Goal: Task Accomplishment & Management: Manage account settings

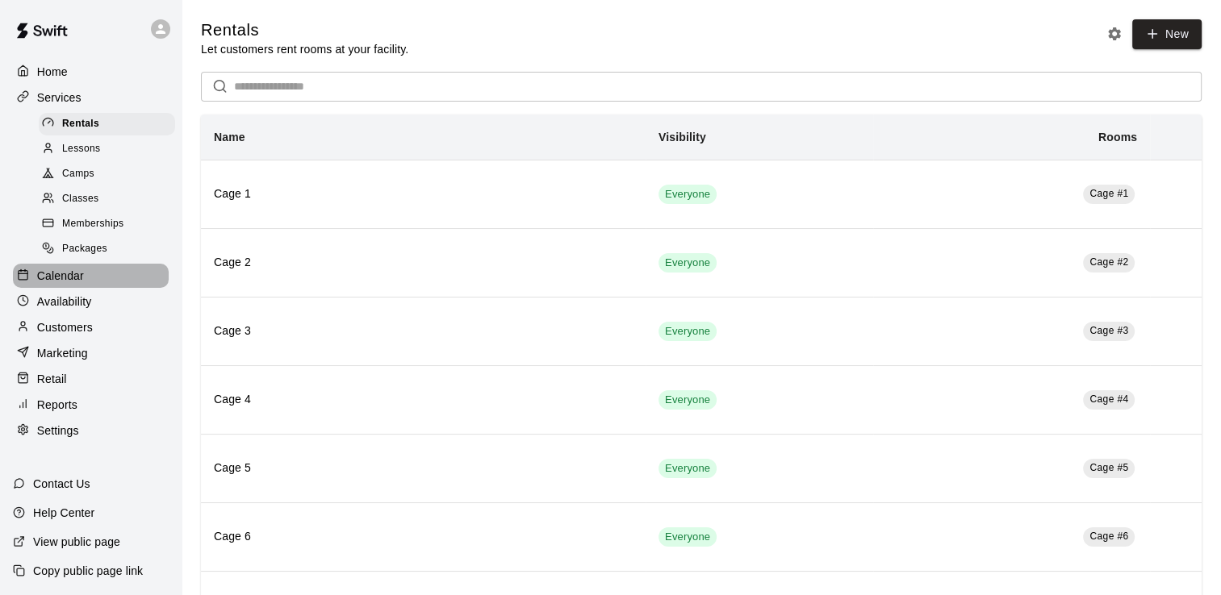
click at [65, 284] on p "Calendar" at bounding box center [60, 276] width 47 height 16
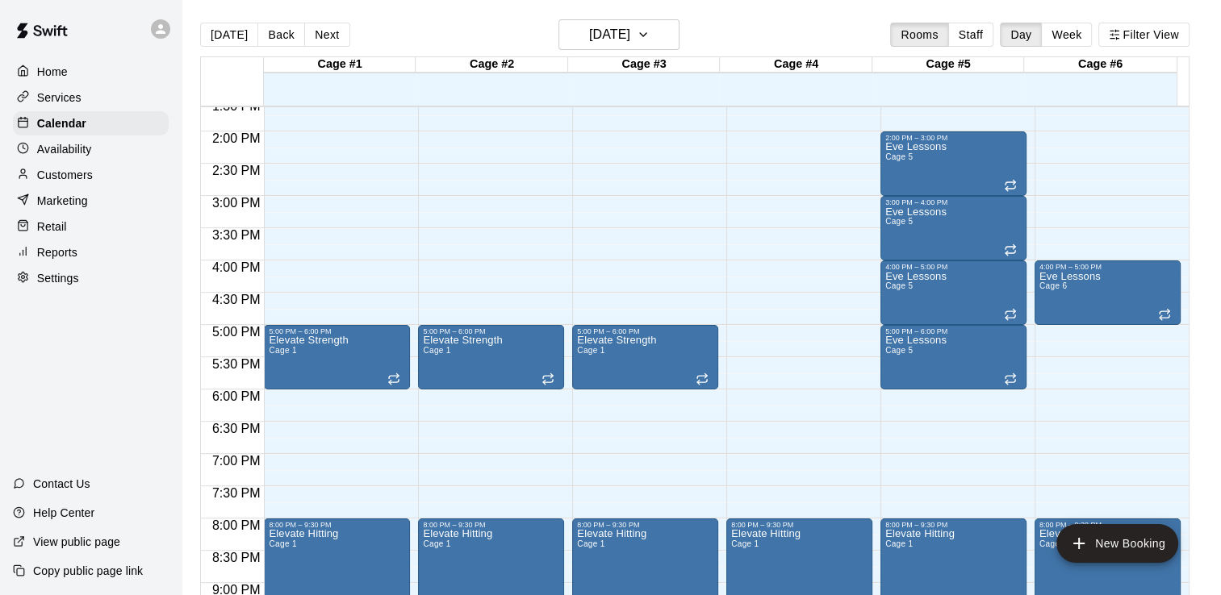
scroll to position [939, 0]
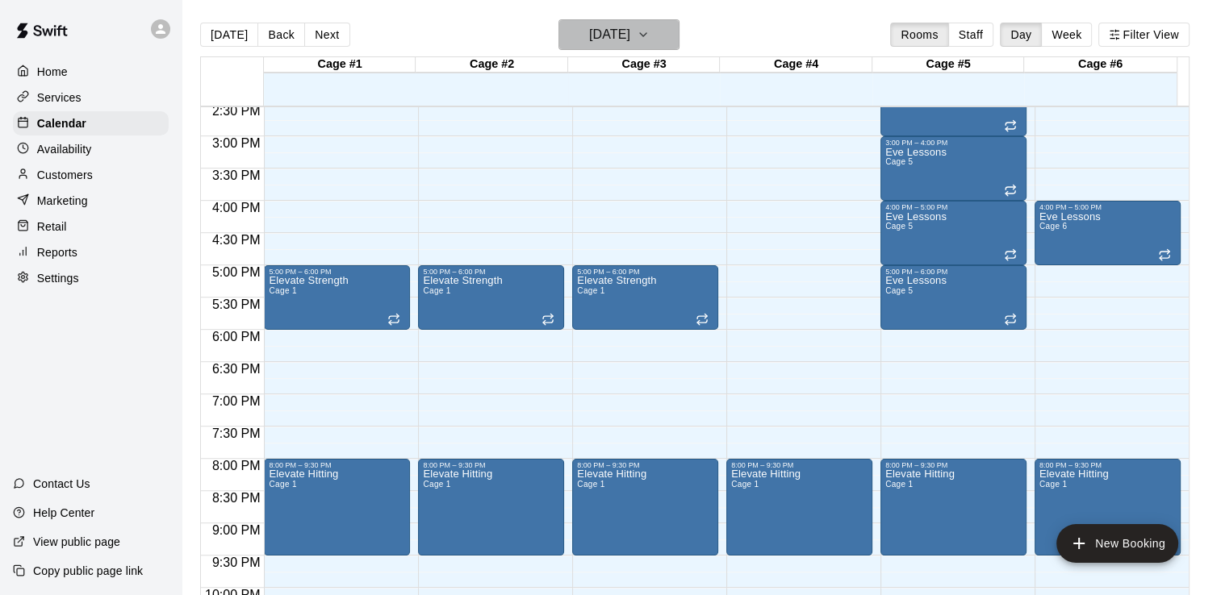
click at [679, 40] on button "[DATE]" at bounding box center [618, 34] width 121 height 31
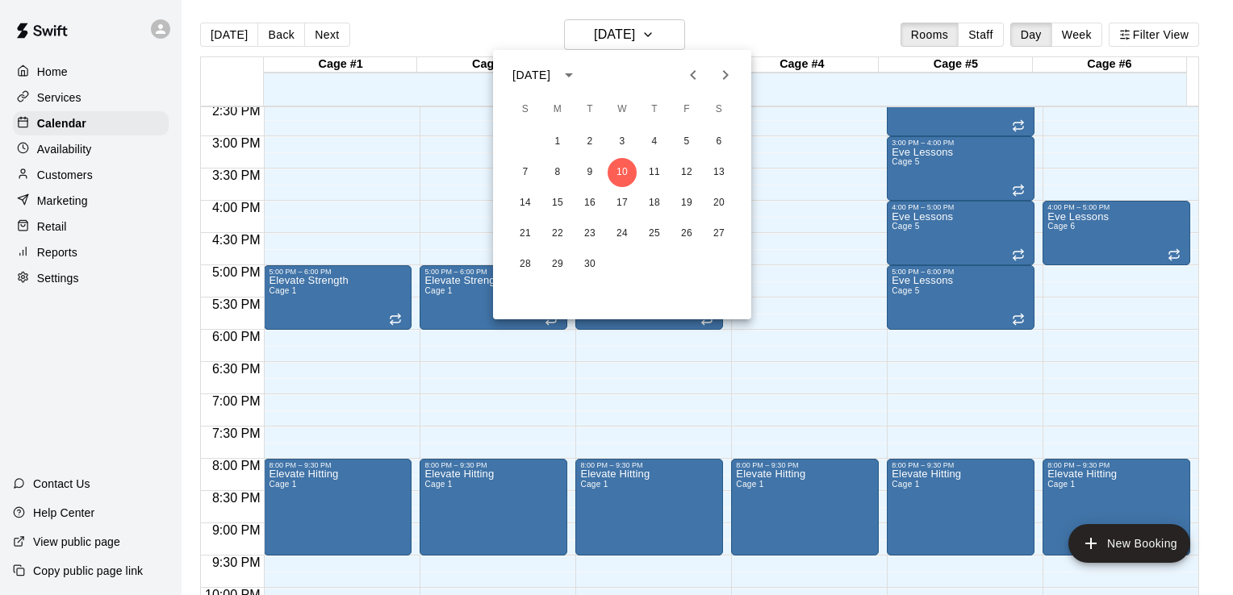
click at [678, 35] on div at bounding box center [616, 297] width 1233 height 595
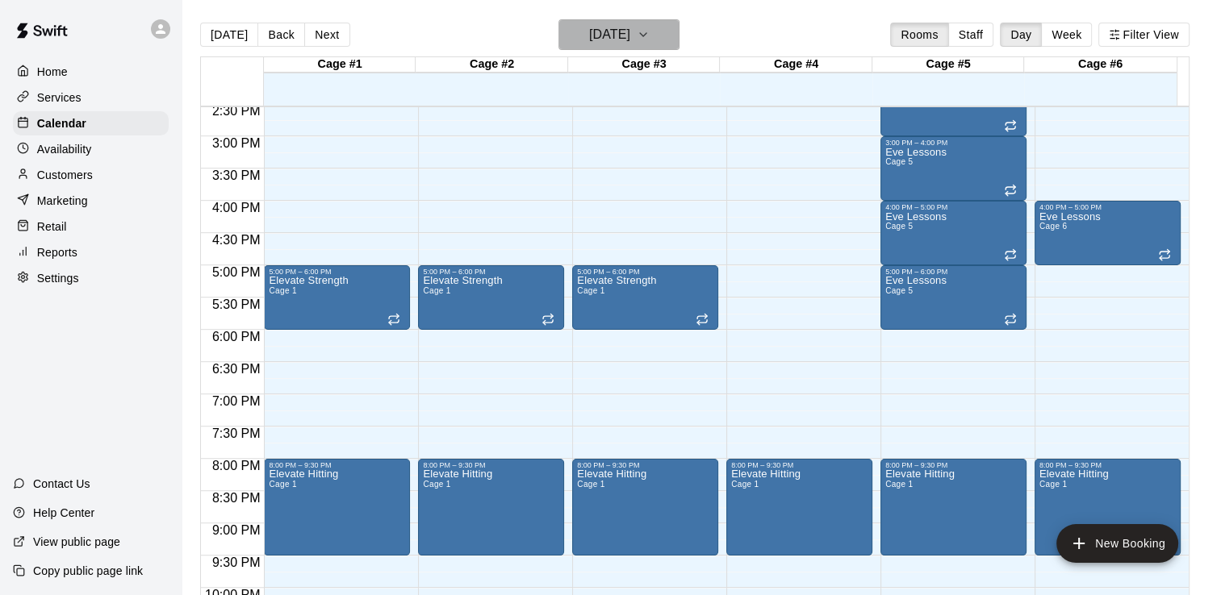
click at [649, 35] on icon "button" at bounding box center [642, 34] width 13 height 19
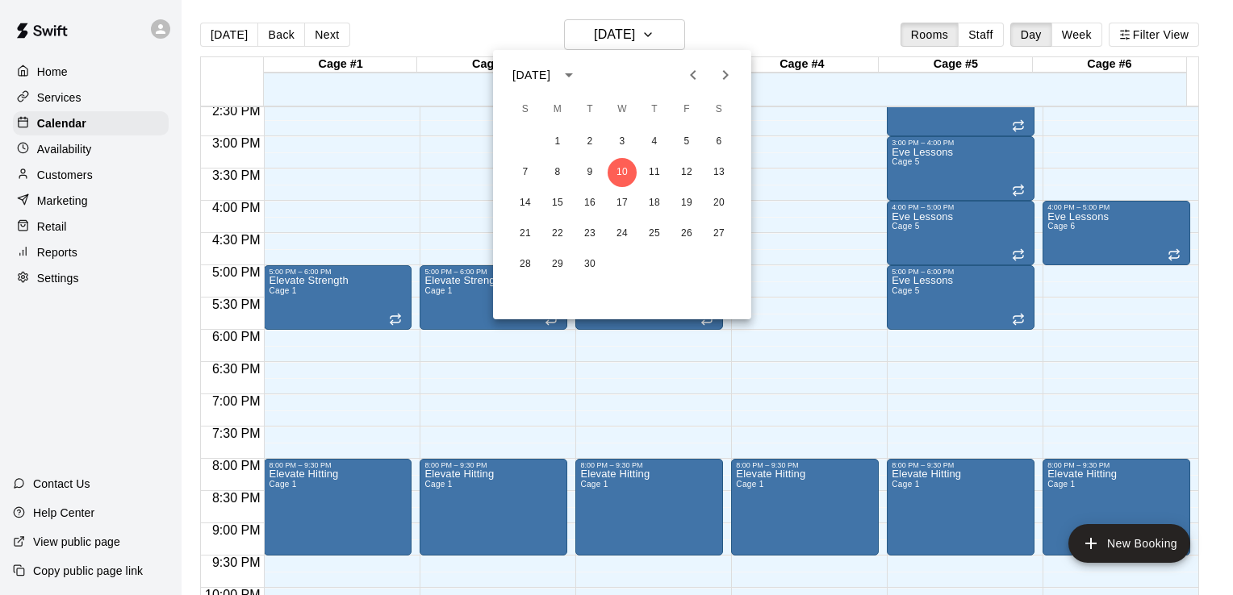
click at [678, 35] on div at bounding box center [616, 297] width 1233 height 595
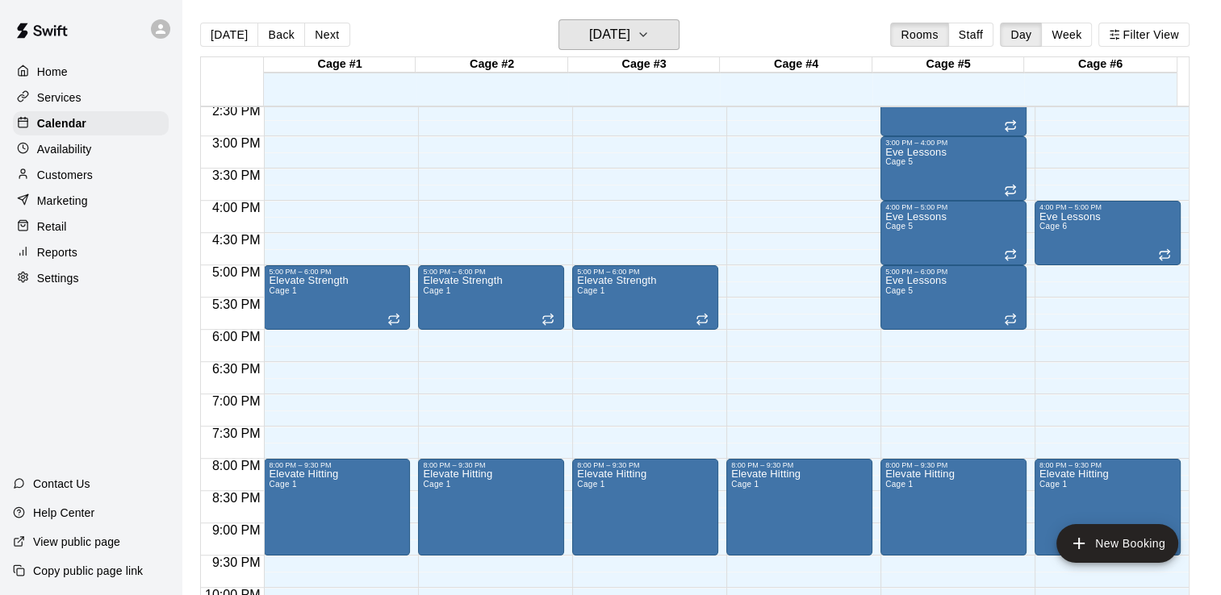
drag, startPoint x: 678, startPoint y: 35, endPoint x: 511, endPoint y: 199, distance: 233.9
click at [511, 199] on div "[DATE] Back [DATE][DATE] Rooms Staff Day Week Filter View Cage #1 10 Wed Cage #…" at bounding box center [694, 316] width 989 height 595
click at [56, 124] on p "Calendar" at bounding box center [61, 123] width 49 height 16
click at [646, 34] on icon "button" at bounding box center [643, 34] width 6 height 3
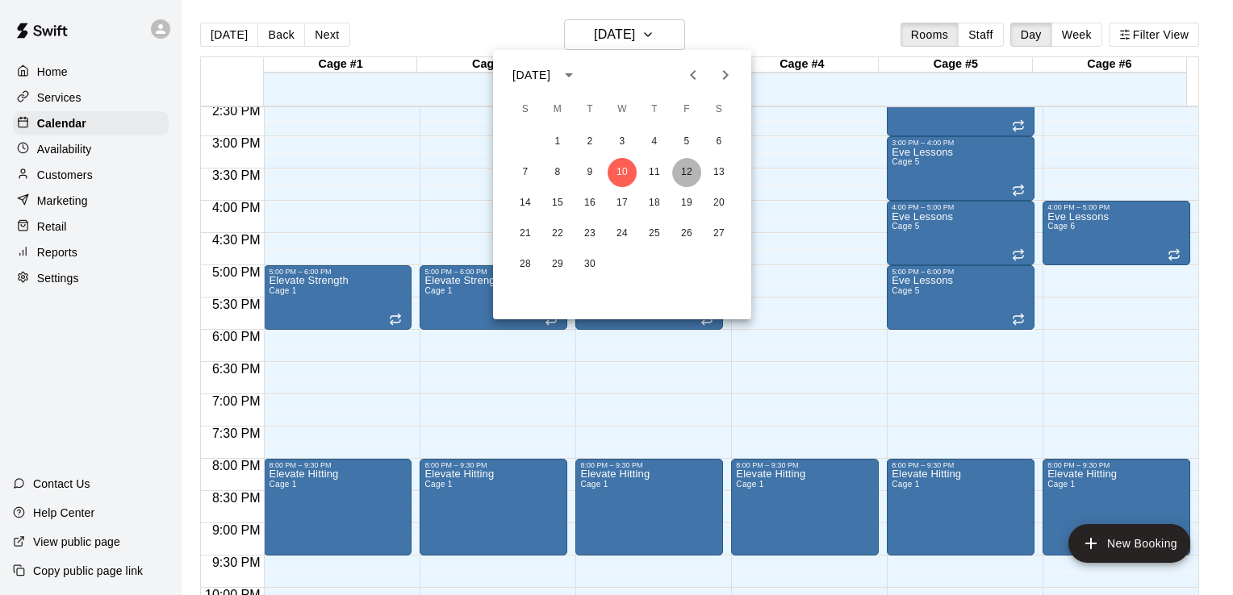
click at [681, 169] on button "12" at bounding box center [686, 172] width 29 height 29
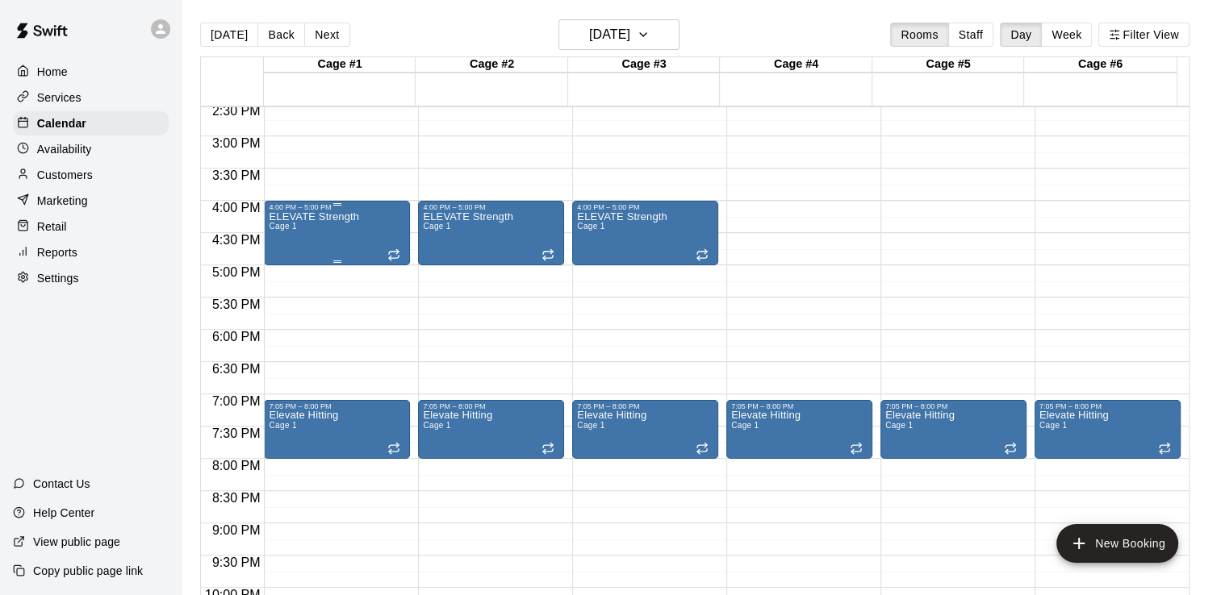
click at [371, 208] on div "4:00 PM – 5:00 PM" at bounding box center [337, 207] width 136 height 8
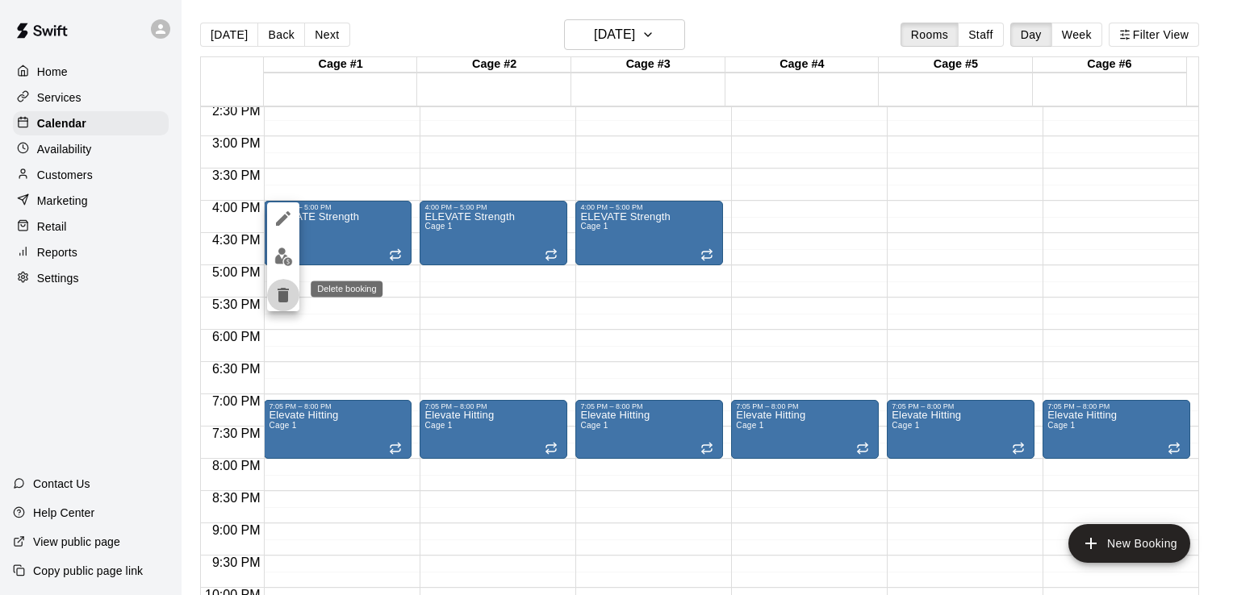
click at [275, 298] on icon "delete" at bounding box center [282, 295] width 19 height 19
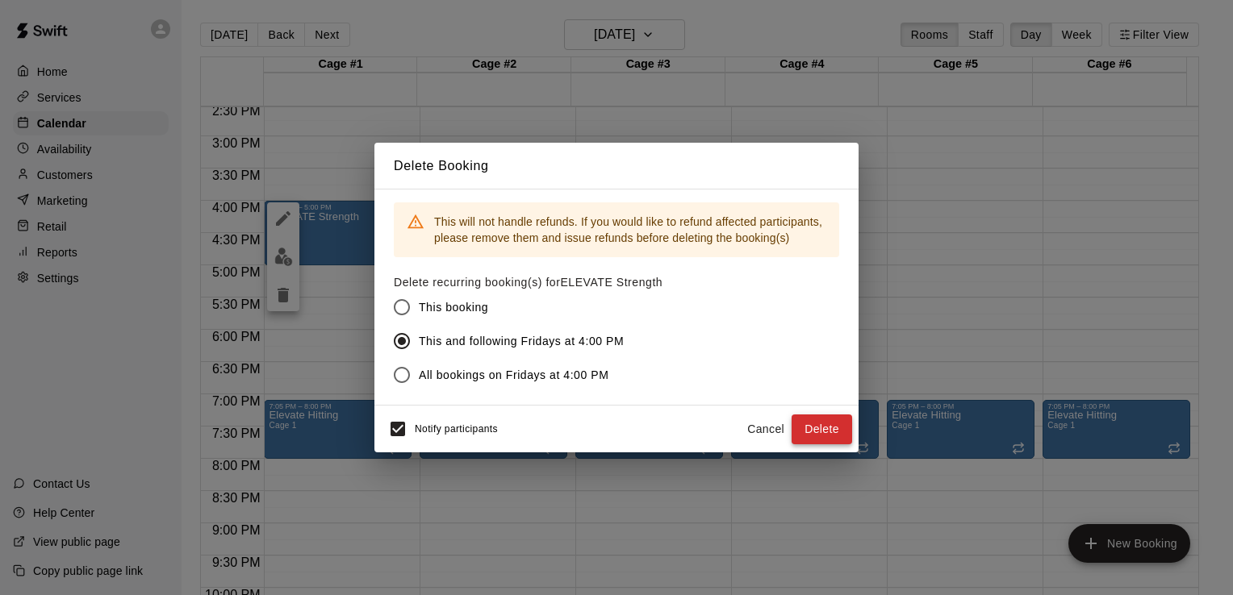
click at [828, 432] on button "Delete" at bounding box center [821, 430] width 61 height 30
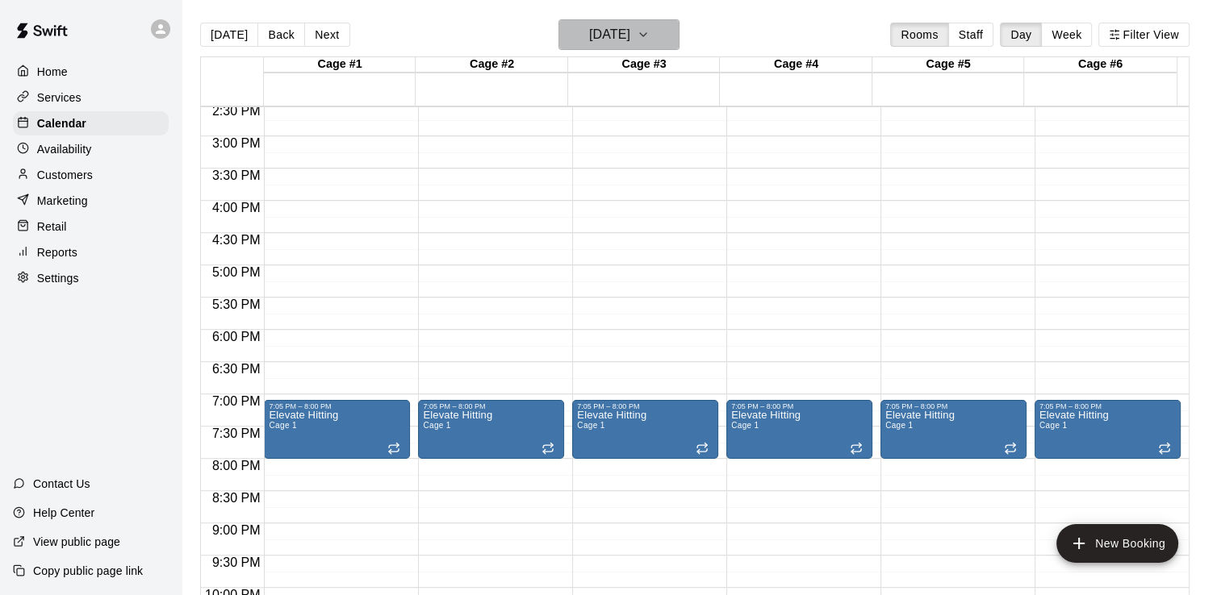
click at [649, 31] on icon "button" at bounding box center [642, 34] width 13 height 19
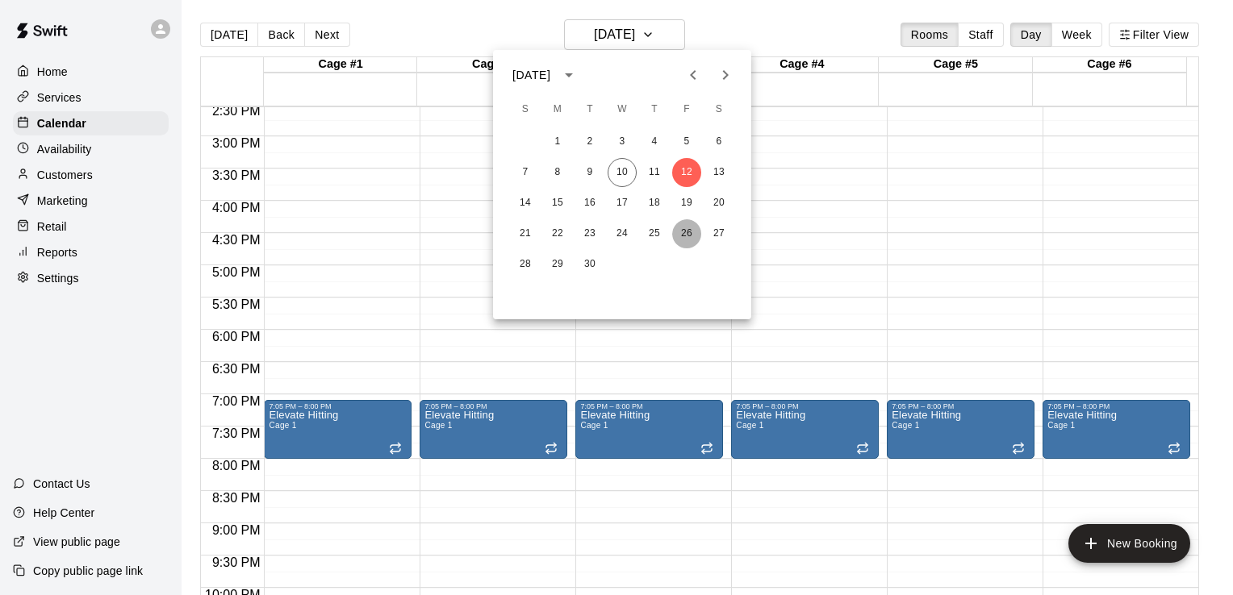
click at [680, 238] on button "26" at bounding box center [686, 233] width 29 height 29
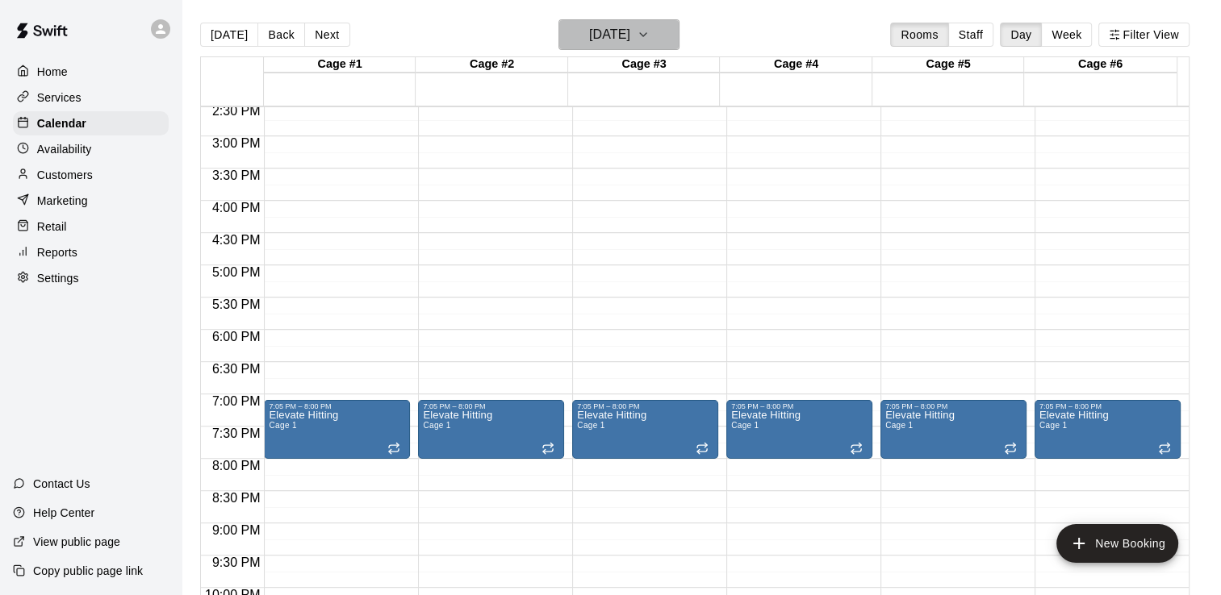
click at [649, 37] on icon "button" at bounding box center [642, 34] width 13 height 19
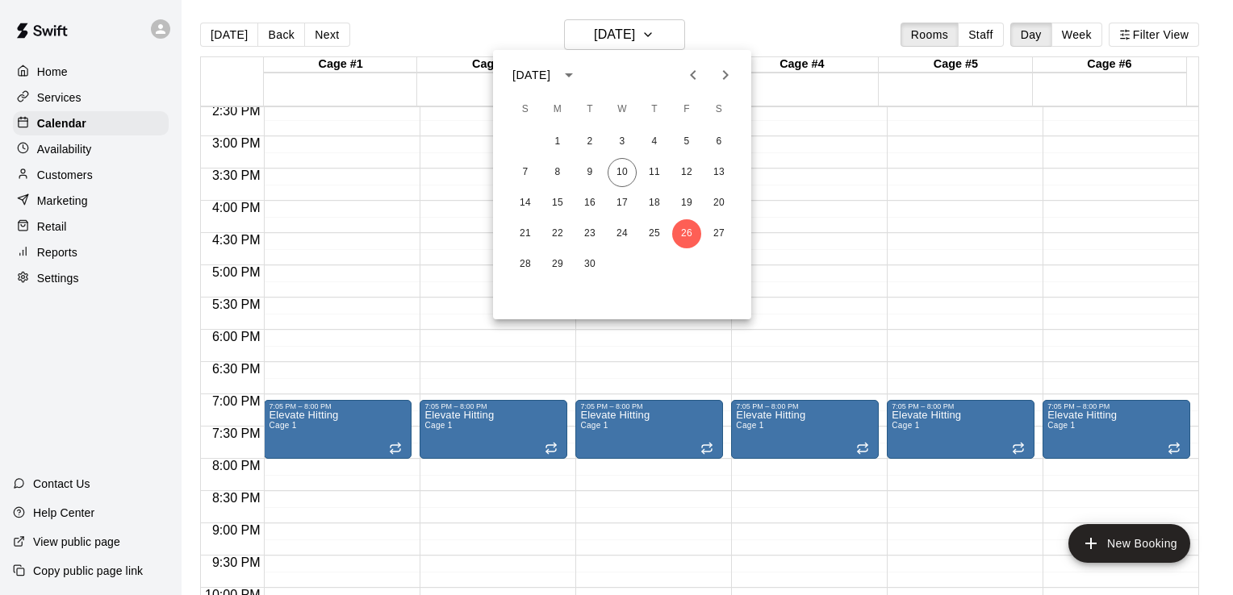
click at [724, 73] on icon "Next month" at bounding box center [725, 74] width 19 height 19
click at [684, 141] on button "3" at bounding box center [686, 141] width 29 height 29
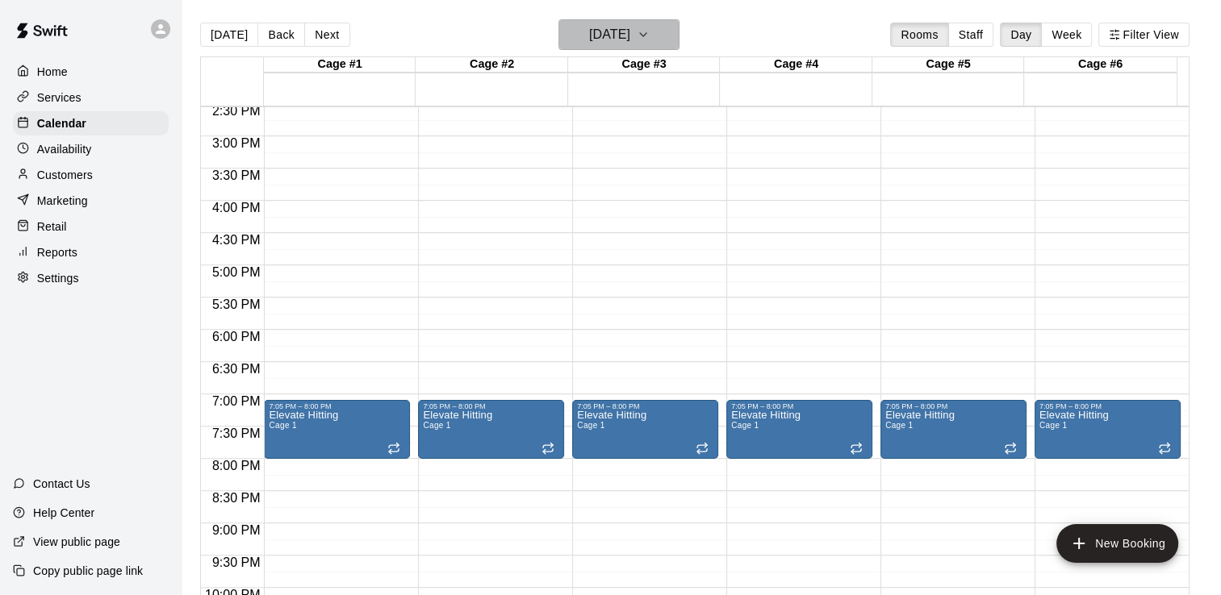
click at [649, 35] on icon "button" at bounding box center [642, 34] width 13 height 19
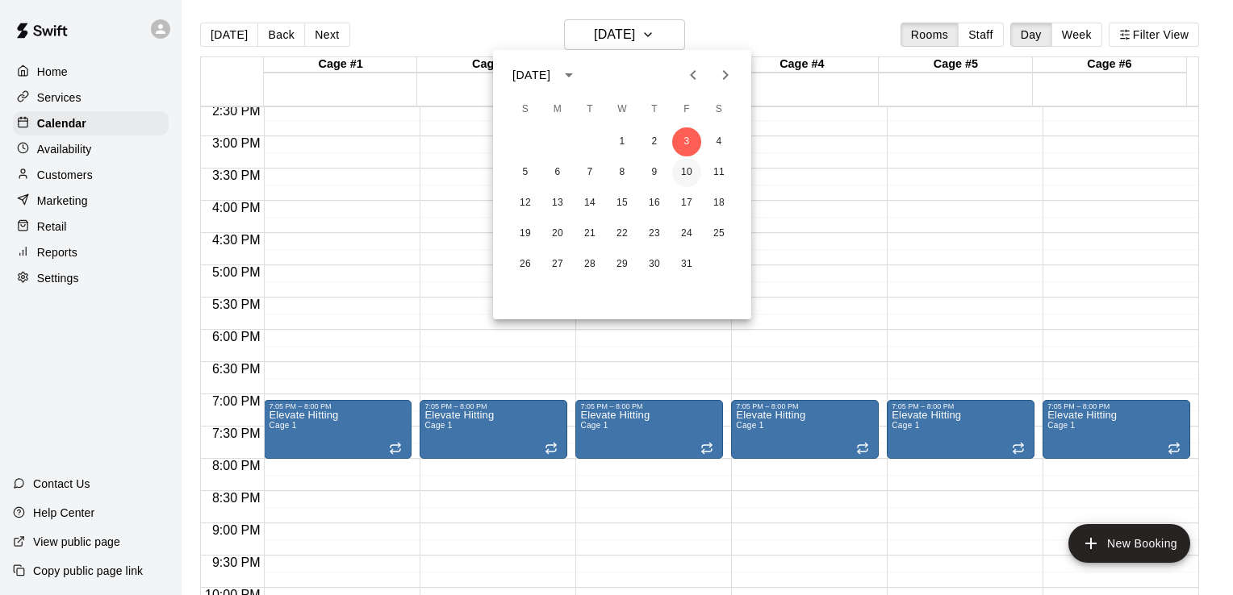
click at [683, 173] on button "10" at bounding box center [686, 172] width 29 height 29
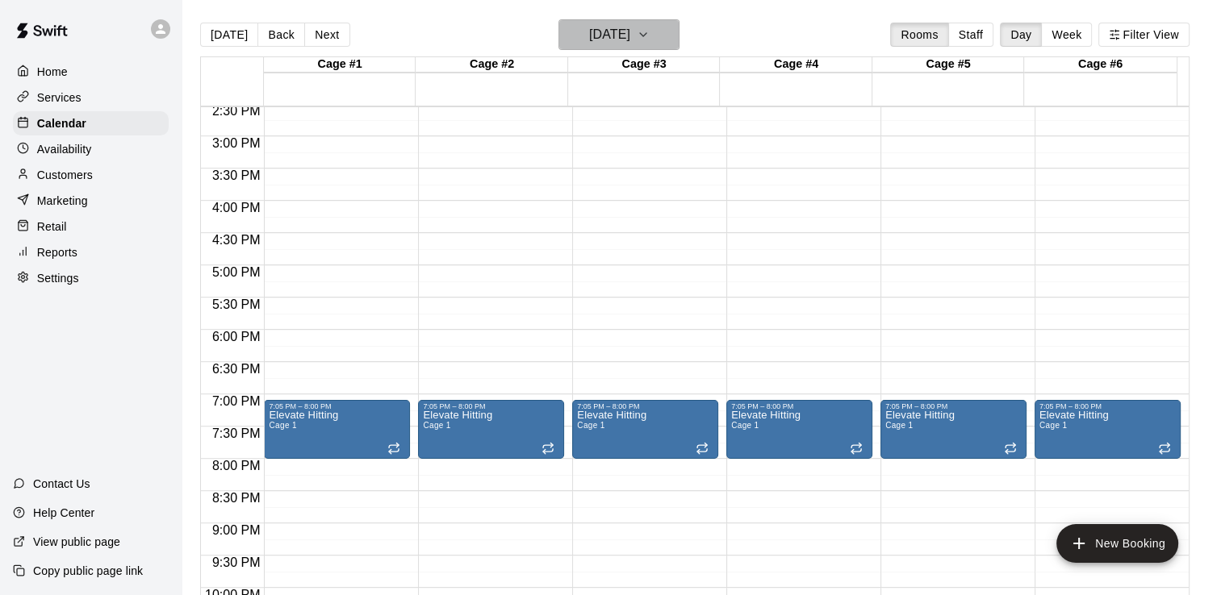
click at [646, 34] on icon "button" at bounding box center [643, 34] width 6 height 3
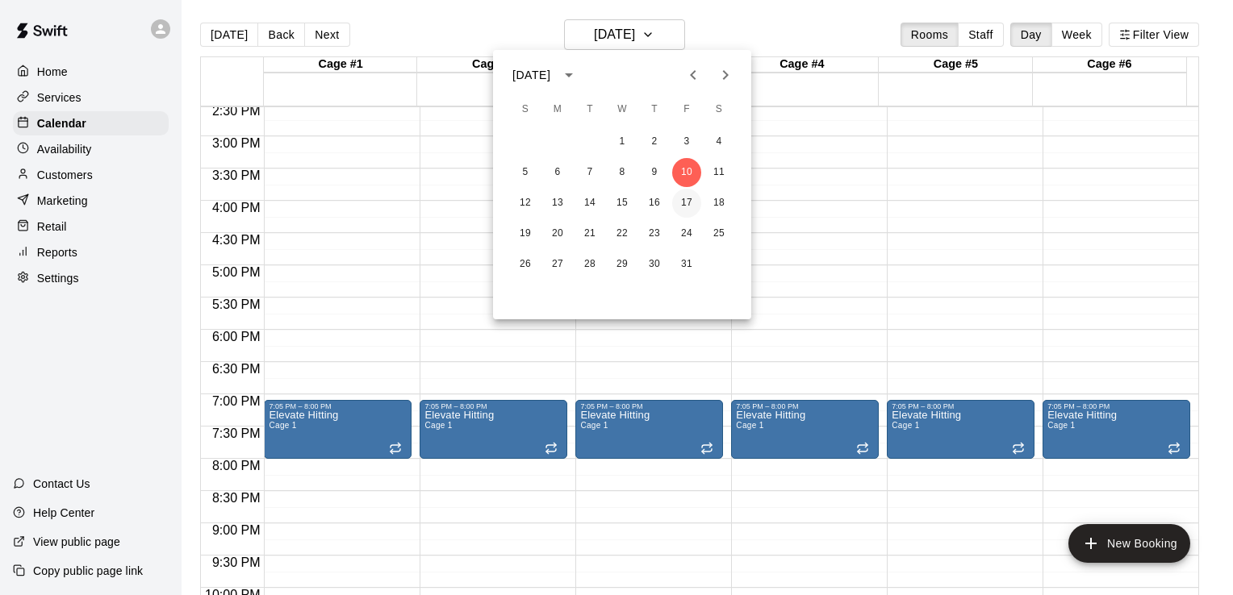
click at [692, 198] on button "17" at bounding box center [686, 203] width 29 height 29
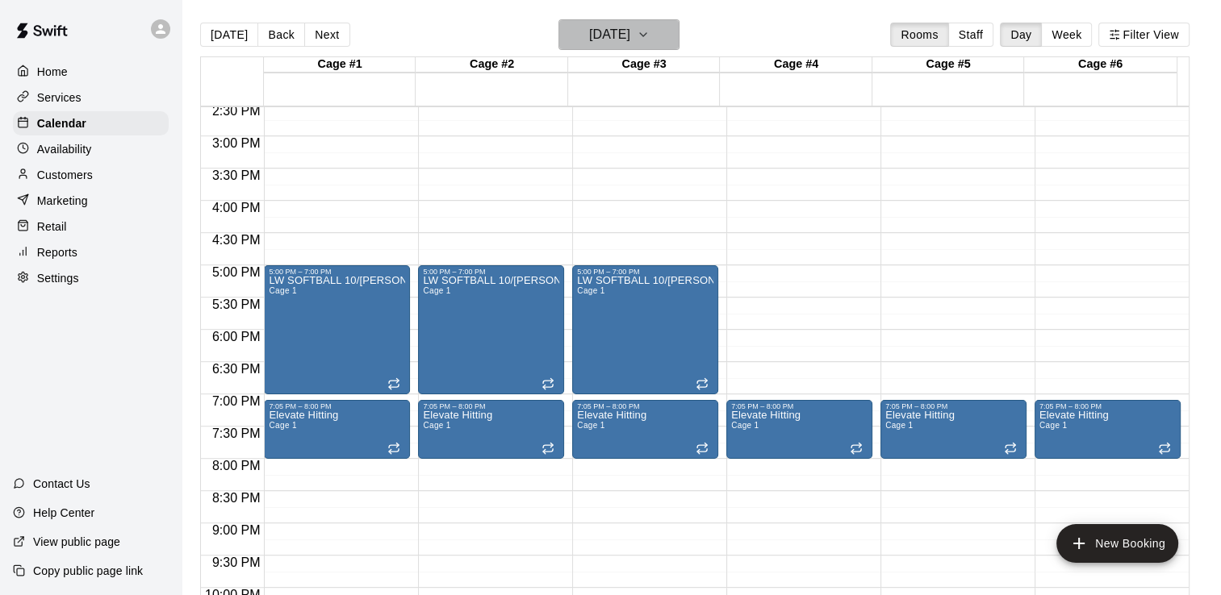
click at [649, 31] on icon "button" at bounding box center [642, 34] width 13 height 19
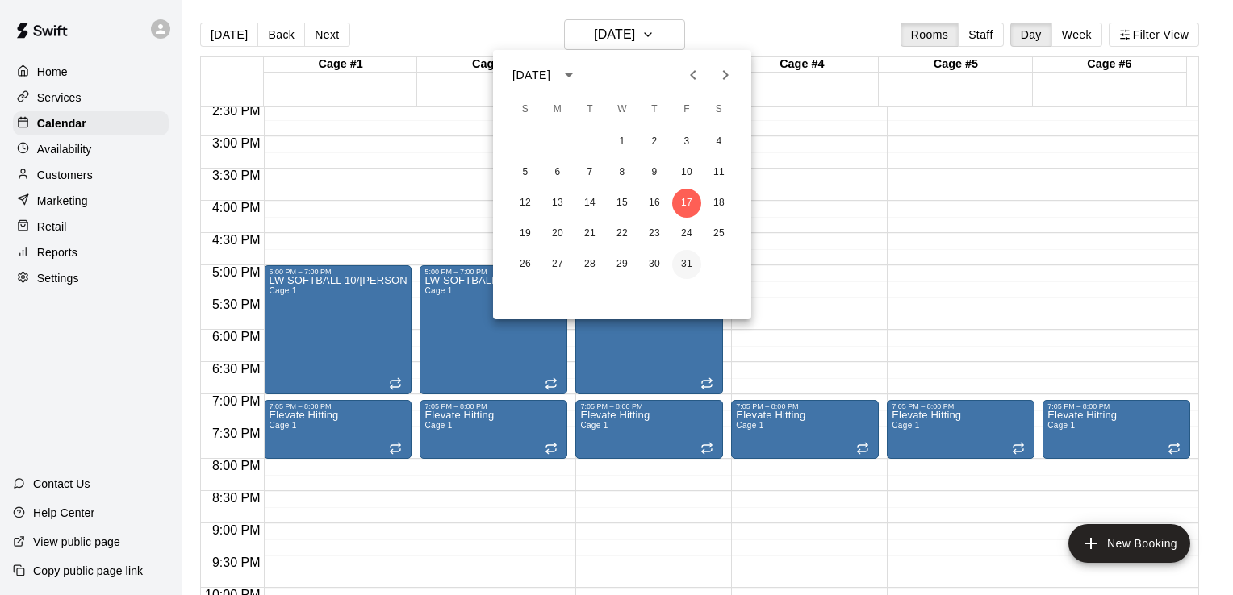
click at [689, 269] on button "31" at bounding box center [686, 264] width 29 height 29
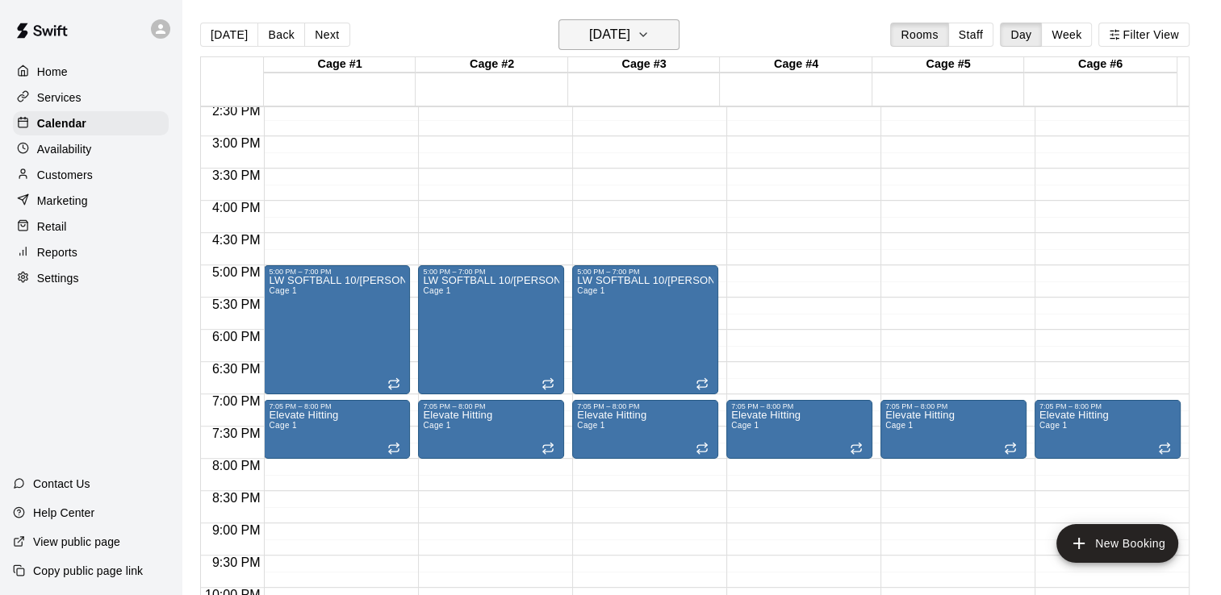
click at [649, 31] on icon "button" at bounding box center [642, 34] width 13 height 19
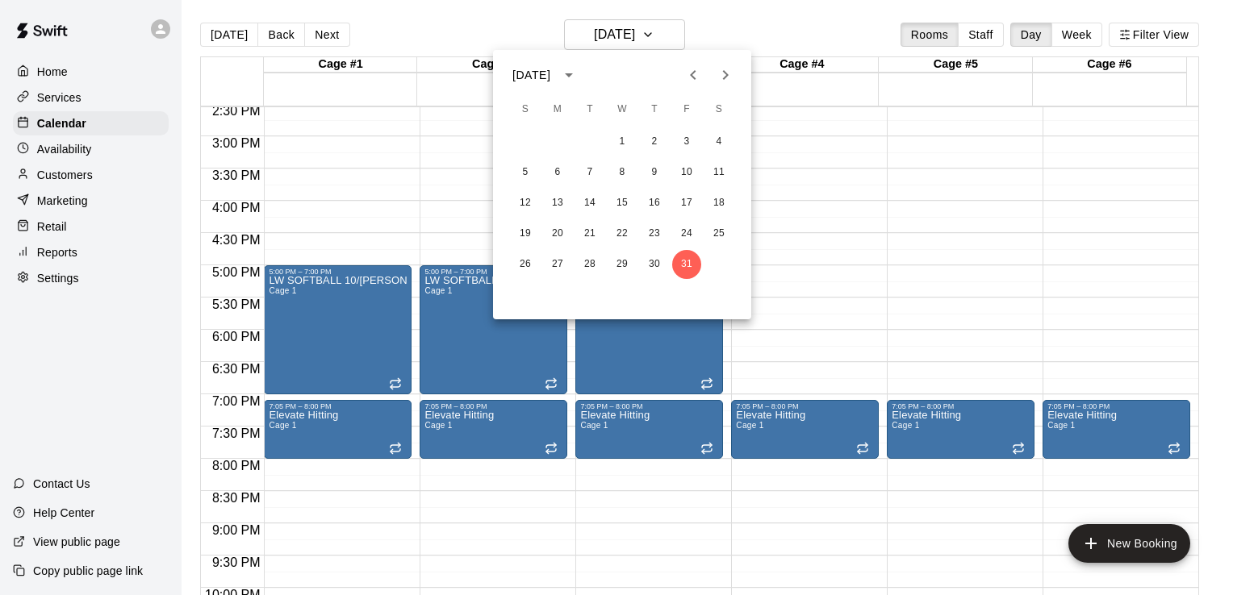
click at [724, 71] on icon "Next month" at bounding box center [726, 75] width 6 height 10
click at [720, 142] on button "1" at bounding box center [718, 141] width 29 height 29
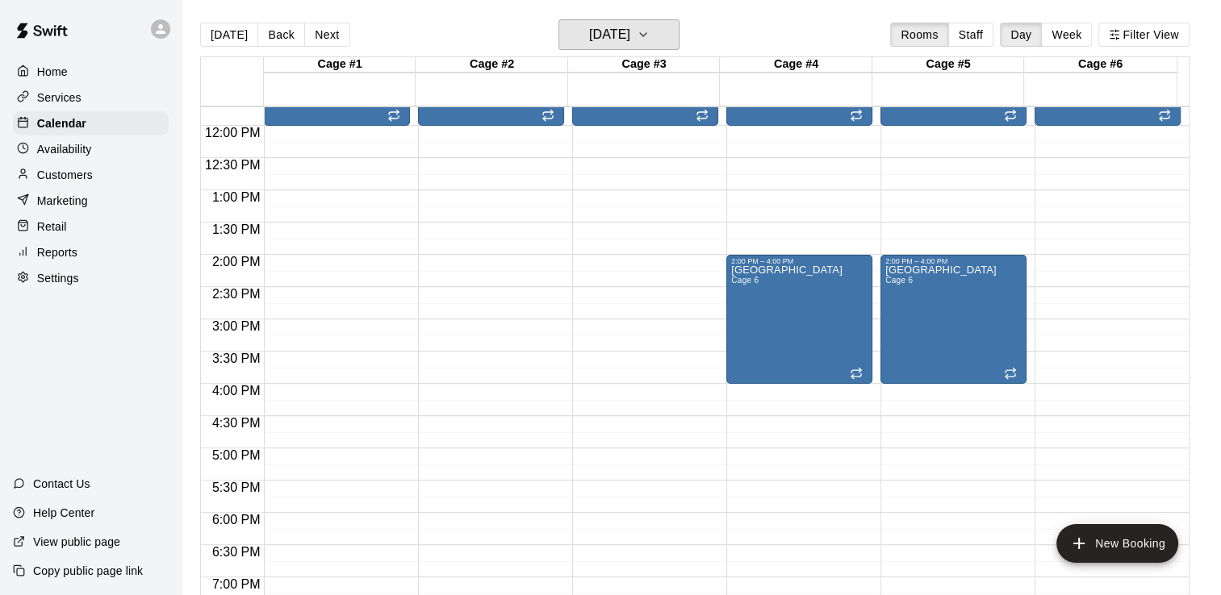
scroll to position [735, 0]
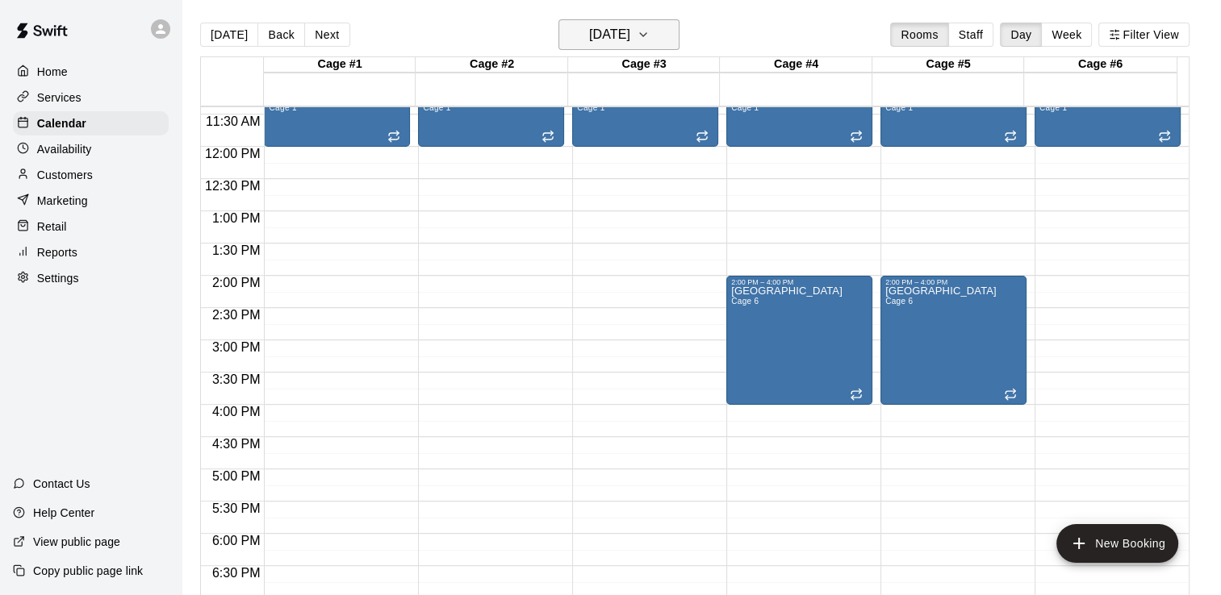
click at [649, 34] on icon "button" at bounding box center [642, 34] width 13 height 19
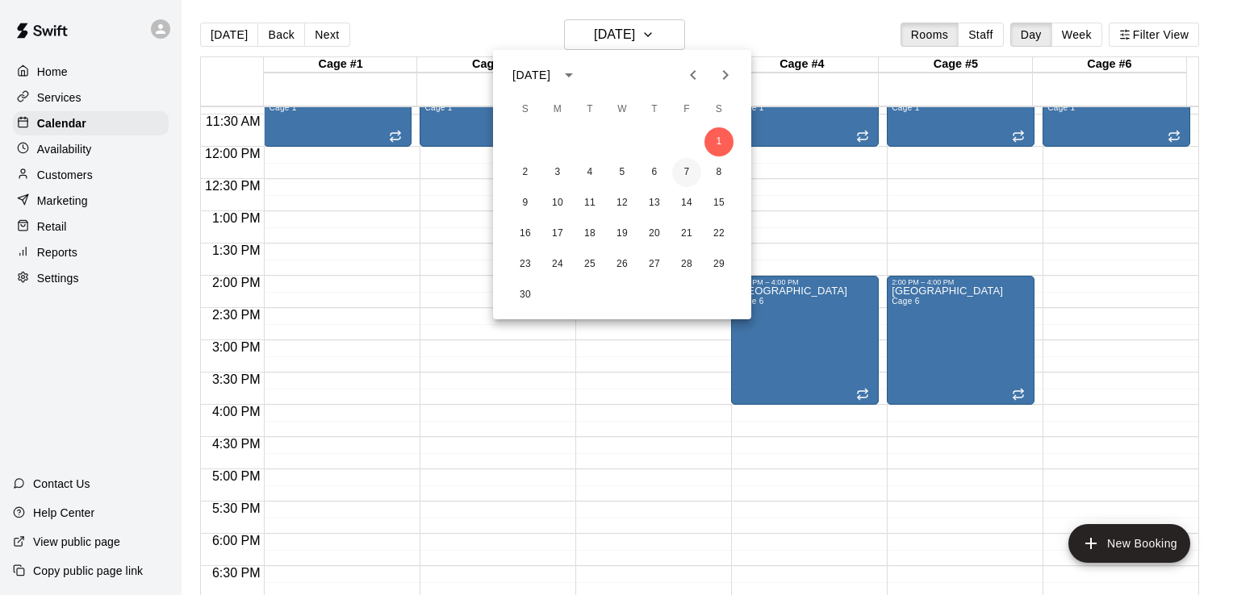
click at [687, 165] on button "7" at bounding box center [686, 172] width 29 height 29
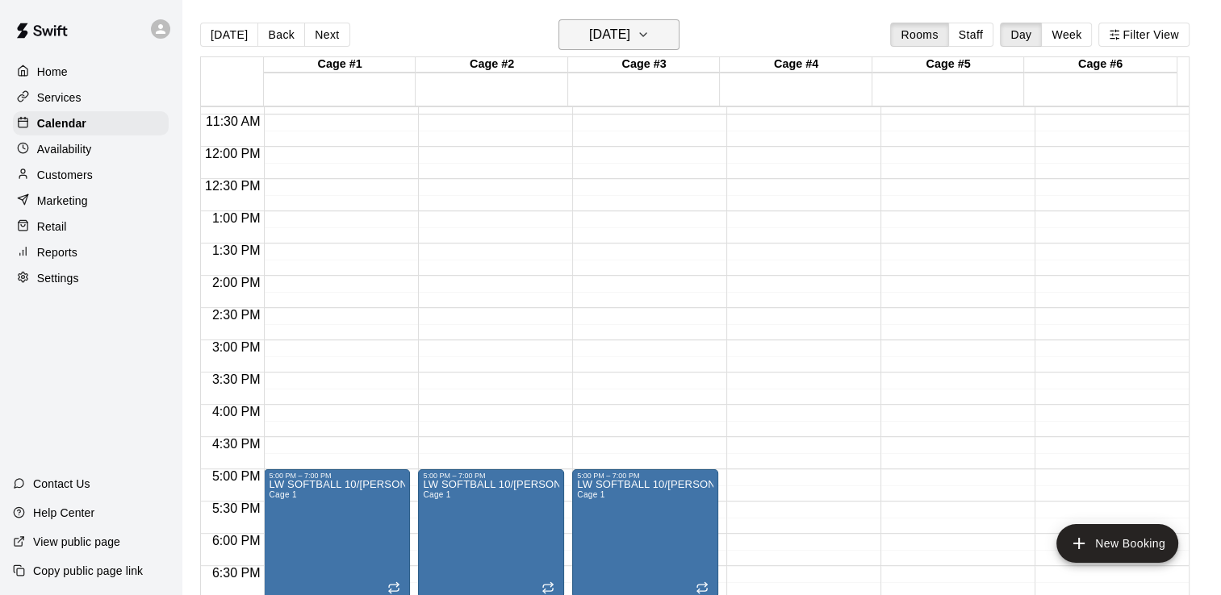
click at [649, 37] on icon "button" at bounding box center [642, 34] width 13 height 19
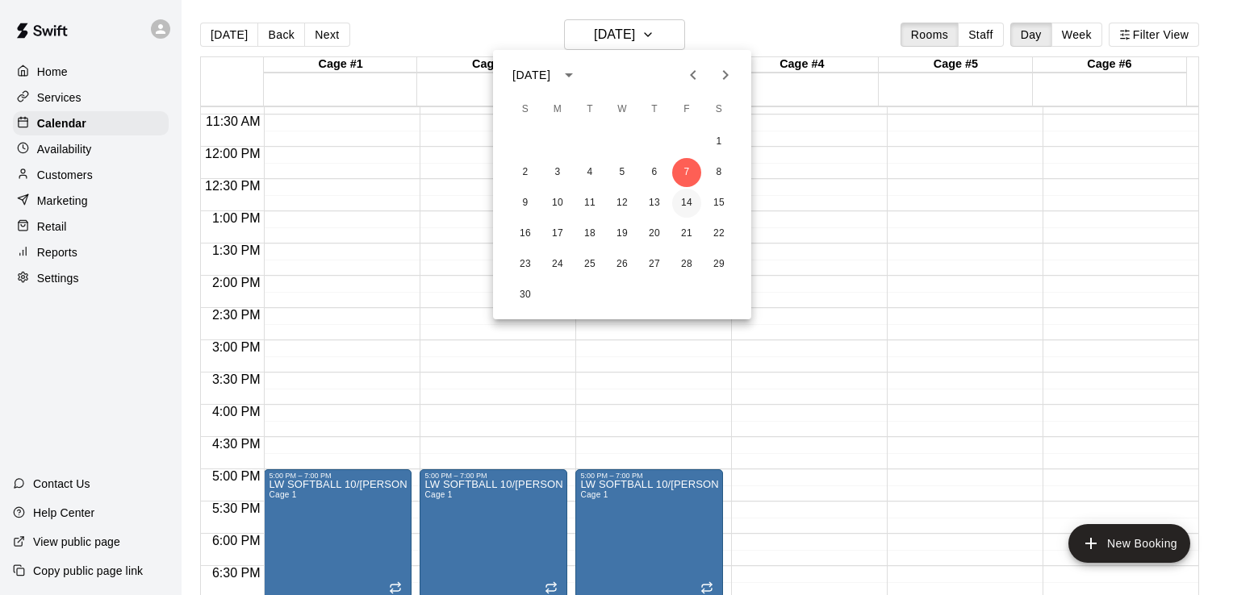
click at [681, 197] on button "14" at bounding box center [686, 203] width 29 height 29
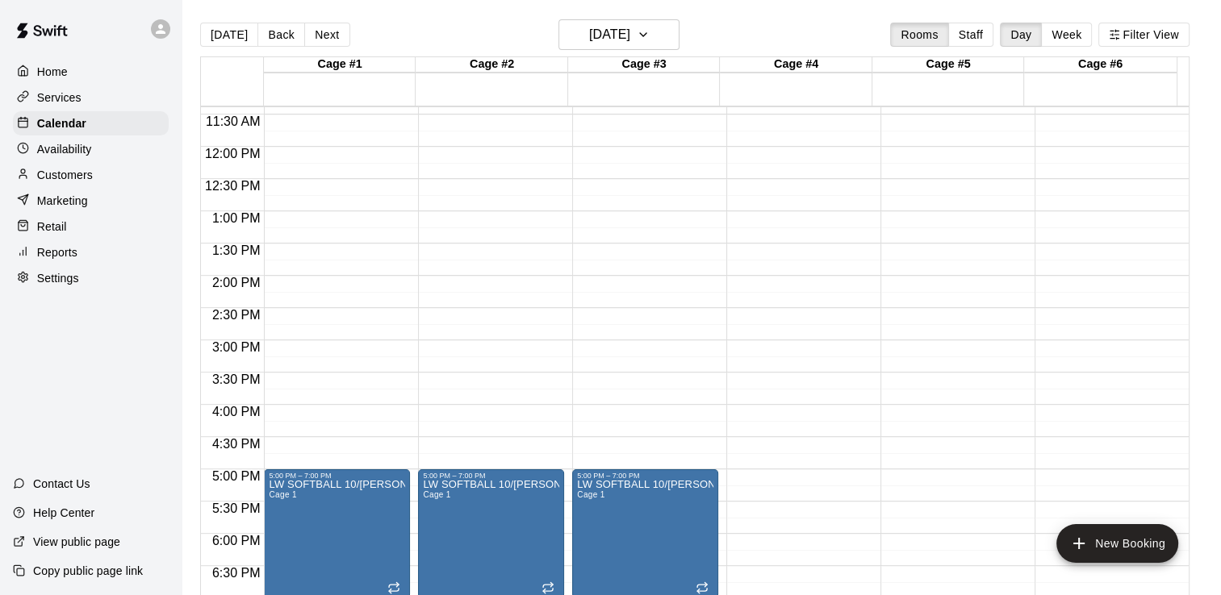
click at [793, 27] on div "[DATE] Back [DATE][DATE] Rooms Staff Day Week Filter View" at bounding box center [694, 37] width 989 height 37
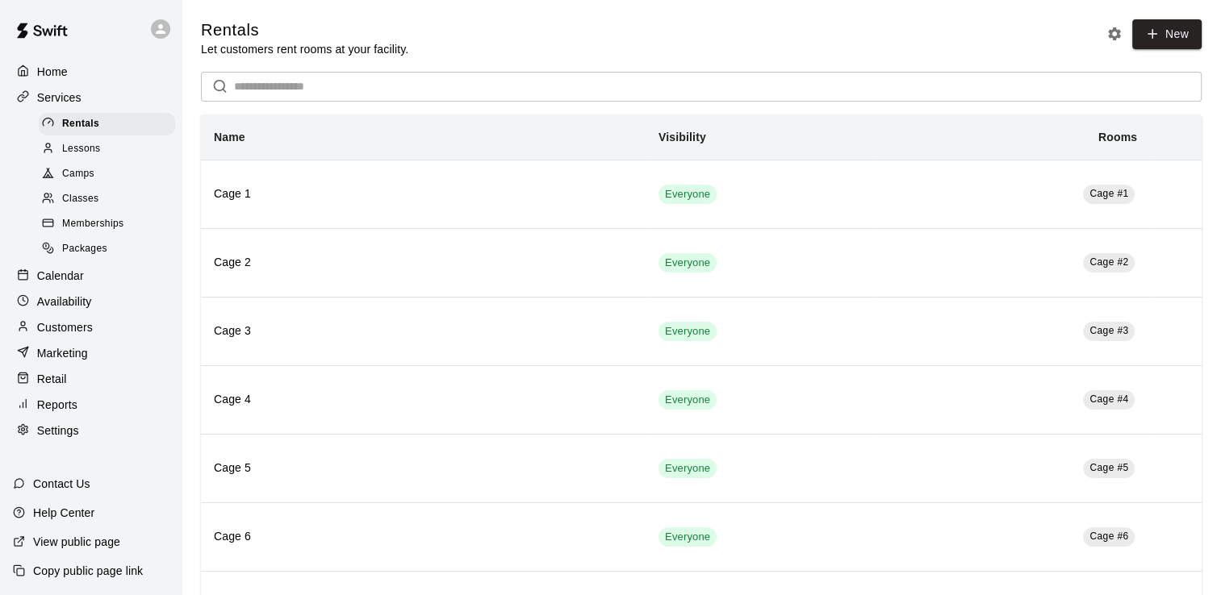
click at [67, 282] on p "Calendar" at bounding box center [60, 276] width 47 height 16
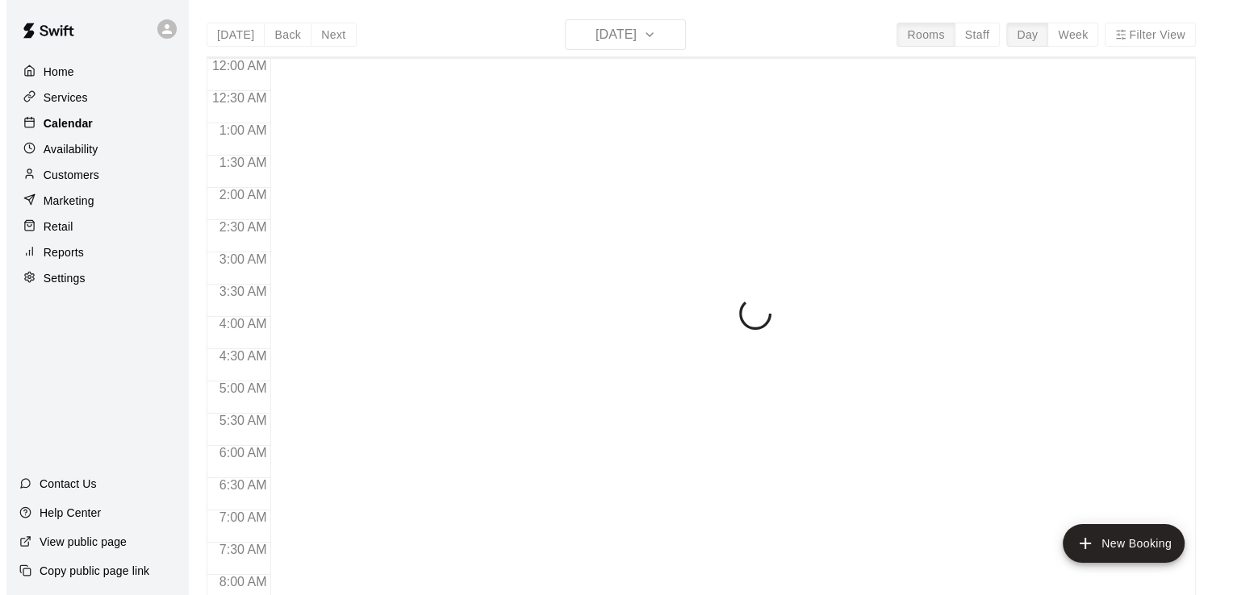
scroll to position [340, 0]
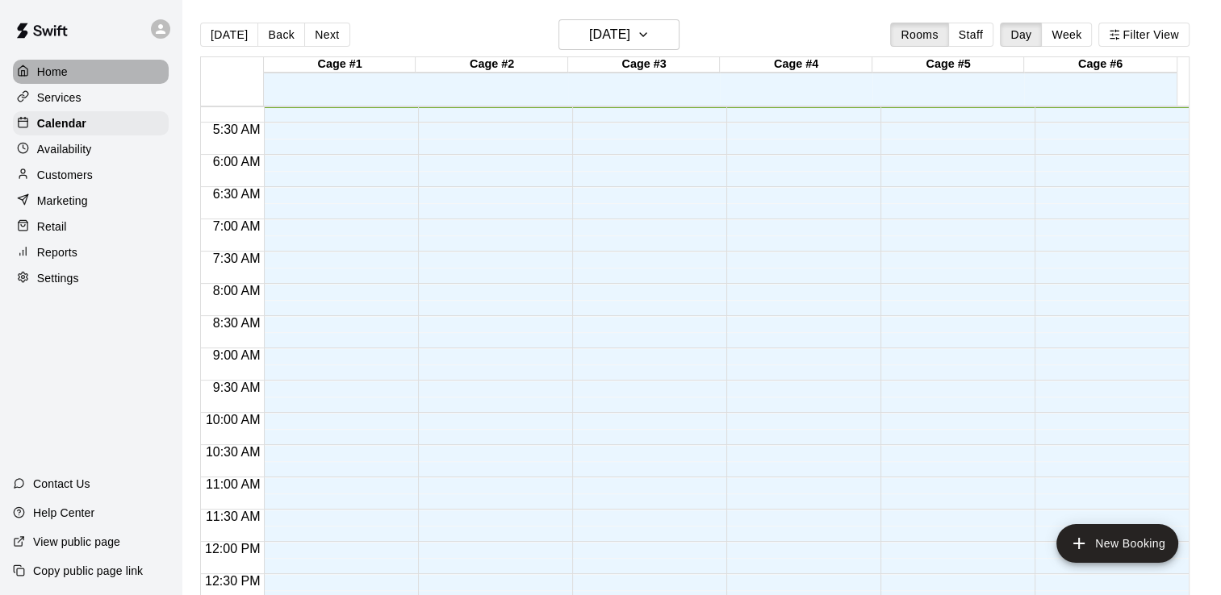
click at [55, 75] on p "Home" at bounding box center [52, 72] width 31 height 16
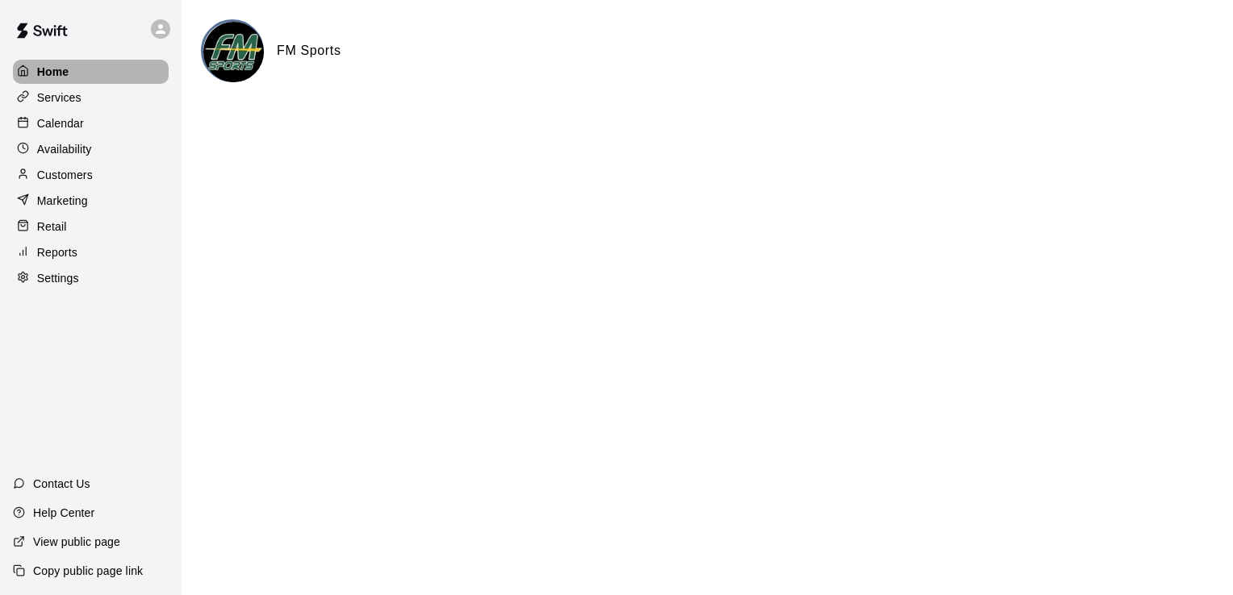
click at [41, 75] on p "Home" at bounding box center [53, 72] width 32 height 16
click at [86, 182] on p "Customers" at bounding box center [65, 175] width 56 height 16
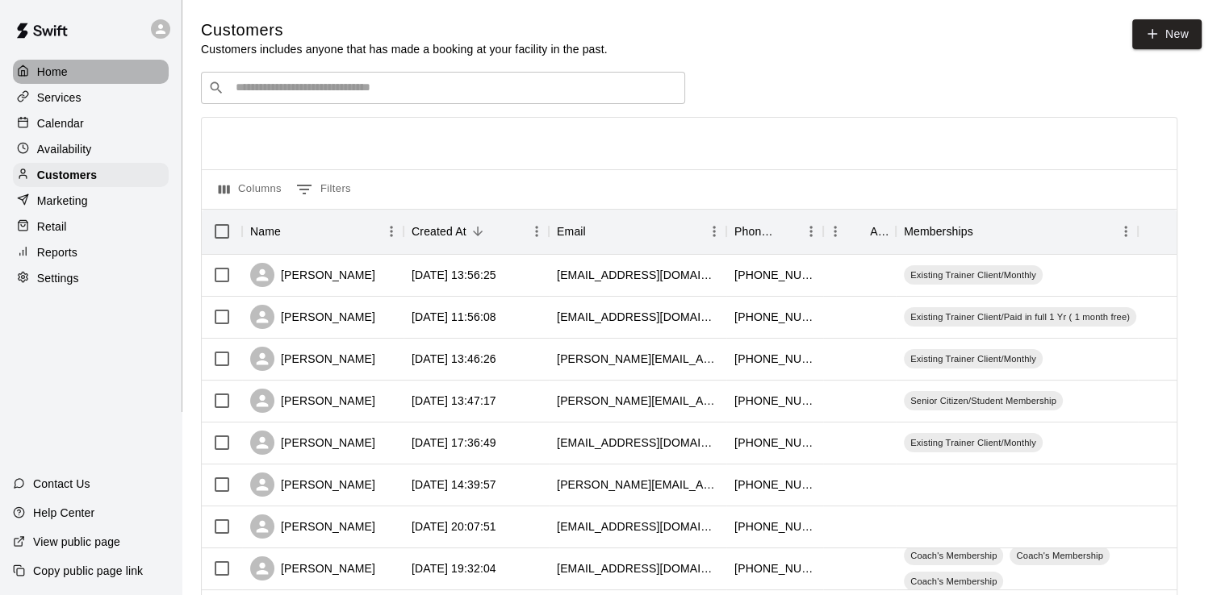
click at [52, 78] on p "Home" at bounding box center [52, 72] width 31 height 16
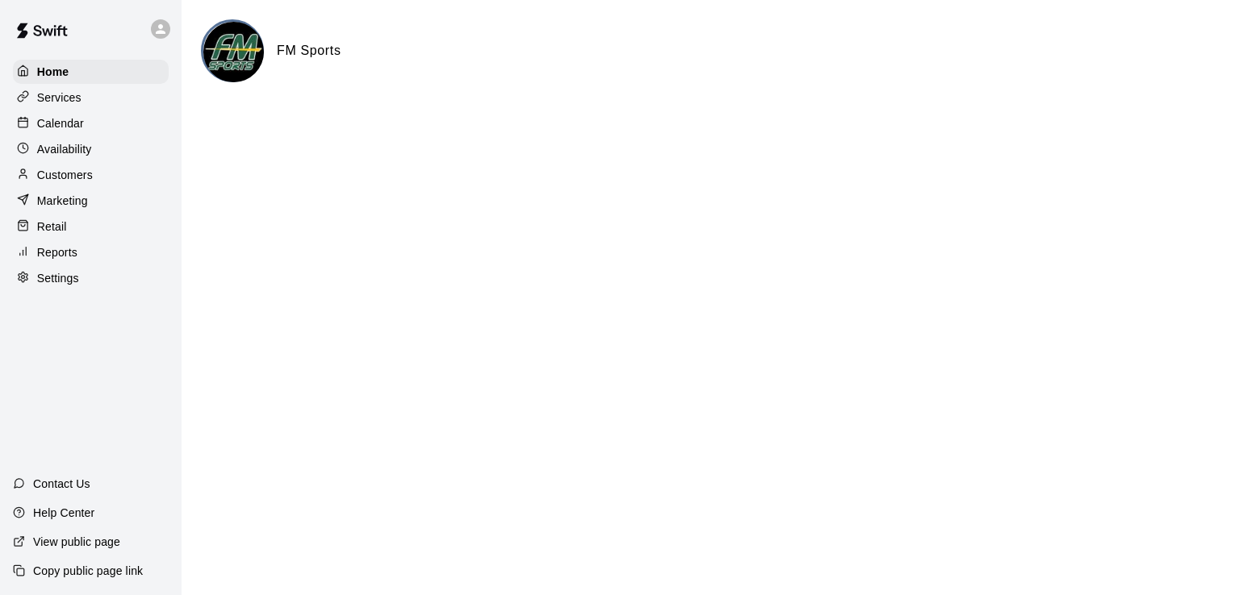
click at [63, 99] on p "Services" at bounding box center [59, 98] width 44 height 16
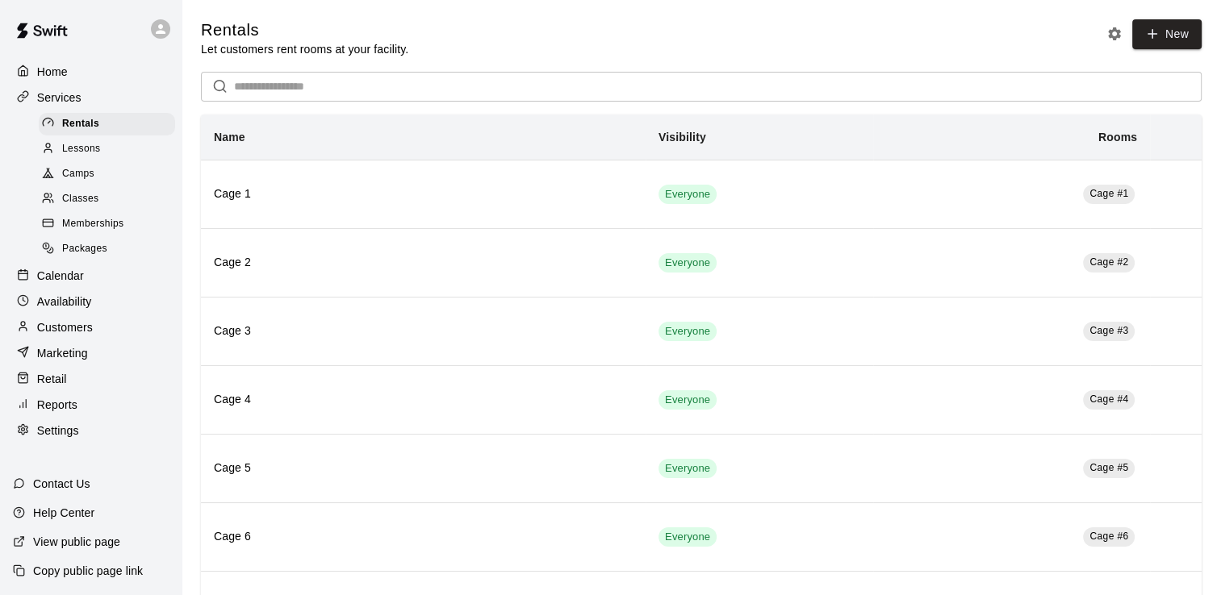
click at [113, 232] on span "Memberships" at bounding box center [92, 224] width 61 height 16
